Goal: Task Accomplishment & Management: Use online tool/utility

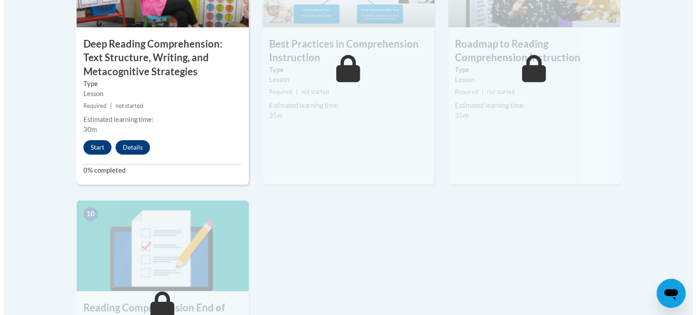
scroll to position [868, 0]
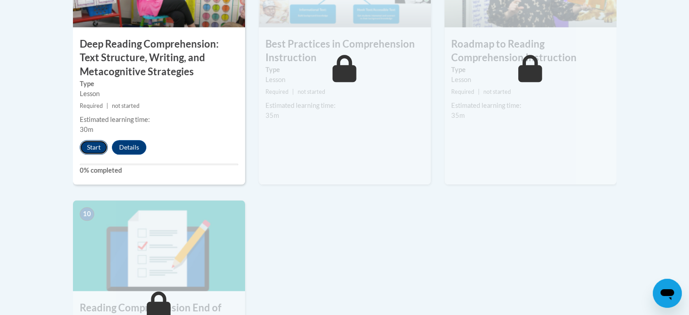
click at [93, 145] on button "Start" at bounding box center [94, 147] width 28 height 14
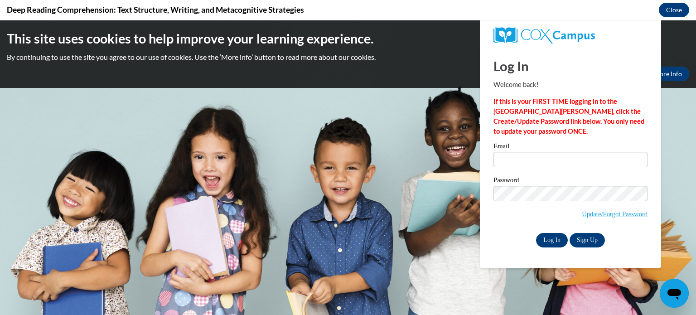
scroll to position [0, 0]
type input "[PERSON_NAME][EMAIL_ADDRESS][PERSON_NAME][DOMAIN_NAME]"
click at [552, 241] on input "Log In" at bounding box center [552, 240] width 32 height 14
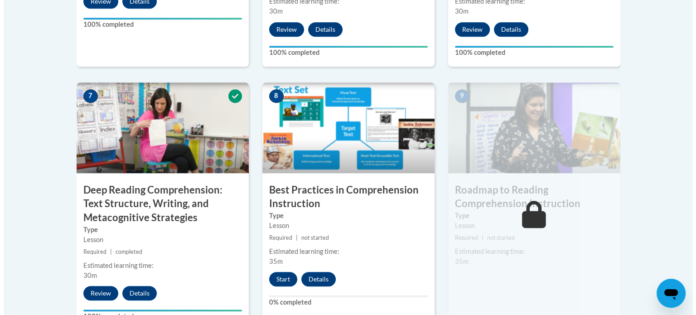
scroll to position [846, 0]
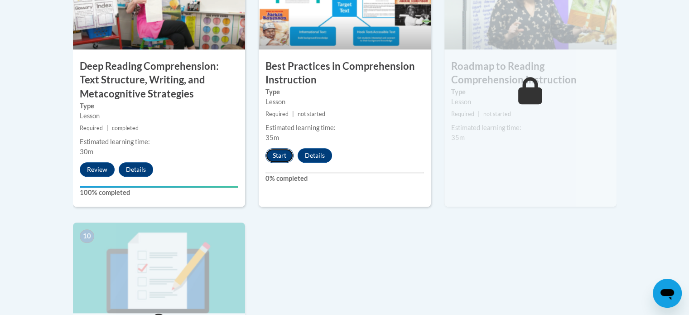
click at [277, 154] on button "Start" at bounding box center [279, 155] width 28 height 14
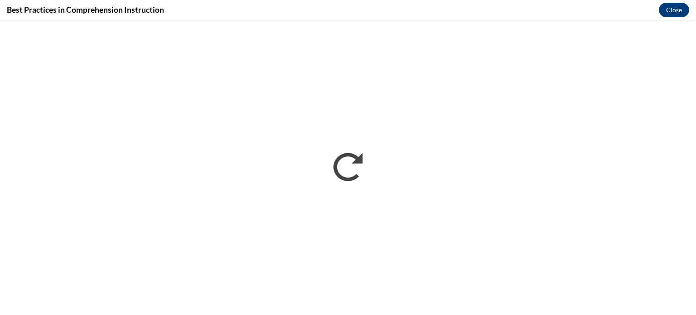
scroll to position [0, 0]
